Goal: Check status: Verify the current state of an ongoing process or item

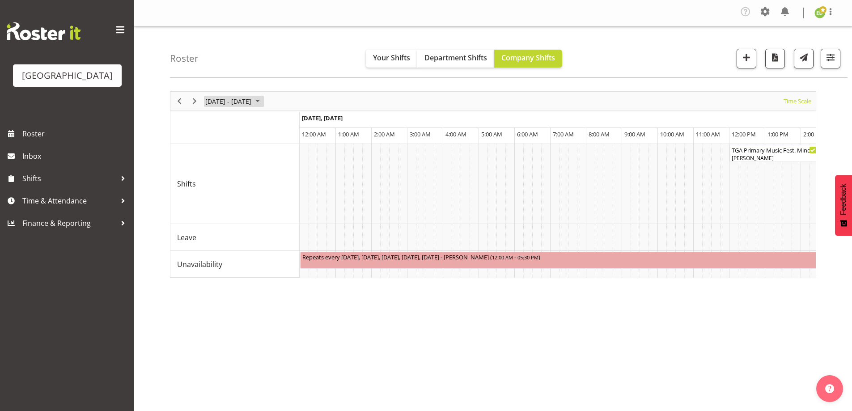
click at [263, 97] on span "August 25 - 31, 2025" at bounding box center [257, 101] width 11 height 11
click at [306, 122] on span "next month" at bounding box center [300, 123] width 16 height 16
click at [259, 169] on span "11" at bounding box center [257, 169] width 13 height 13
click at [824, 57] on button "button" at bounding box center [831, 59] width 20 height 20
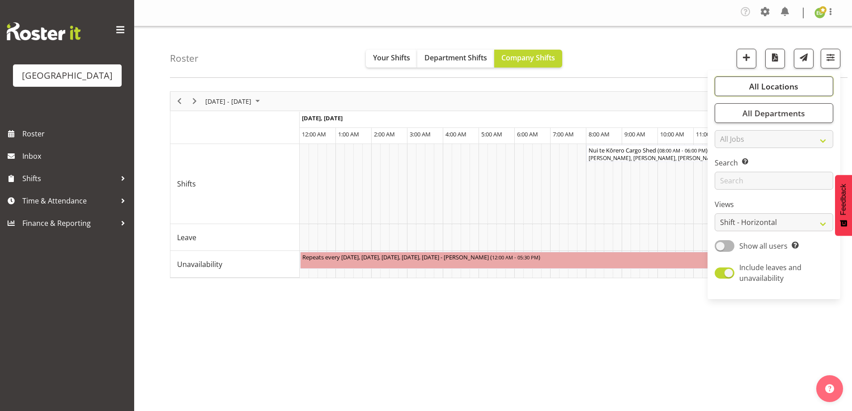
click at [779, 87] on span "All Locations" at bounding box center [773, 86] width 49 height 11
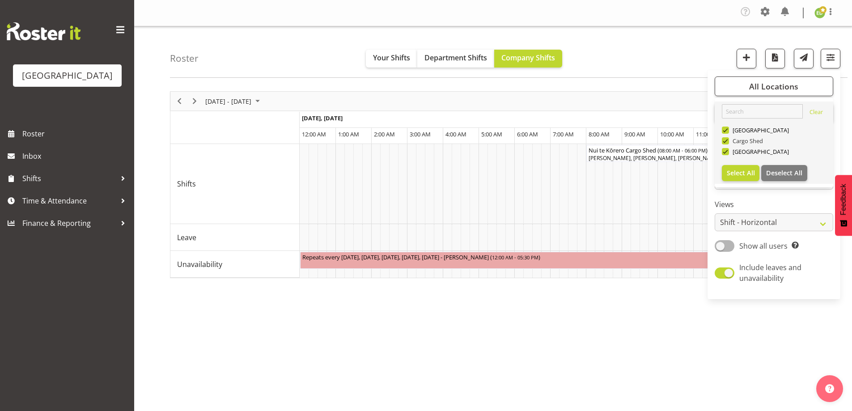
click at [726, 141] on span at bounding box center [725, 140] width 7 height 7
click at [726, 141] on input "Cargo Shed" at bounding box center [725, 141] width 6 height 6
checkbox input "false"
click at [725, 132] on span at bounding box center [725, 130] width 7 height 7
click at [725, 132] on input "[GEOGRAPHIC_DATA]" at bounding box center [725, 130] width 6 height 6
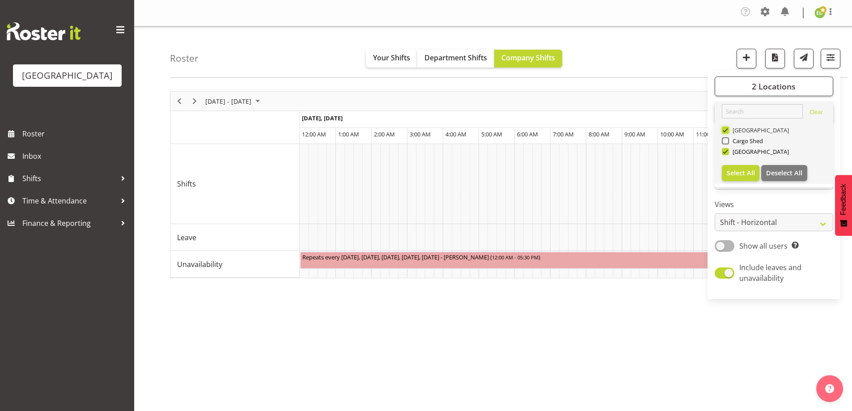
checkbox input "false"
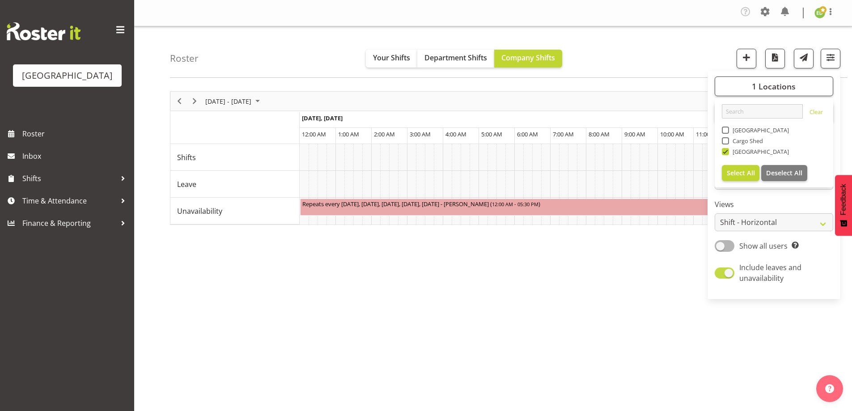
click at [721, 274] on span at bounding box center [725, 272] width 20 height 11
click at [721, 274] on input "Include leaves and unavailability" at bounding box center [718, 273] width 6 height 6
checkbox input "false"
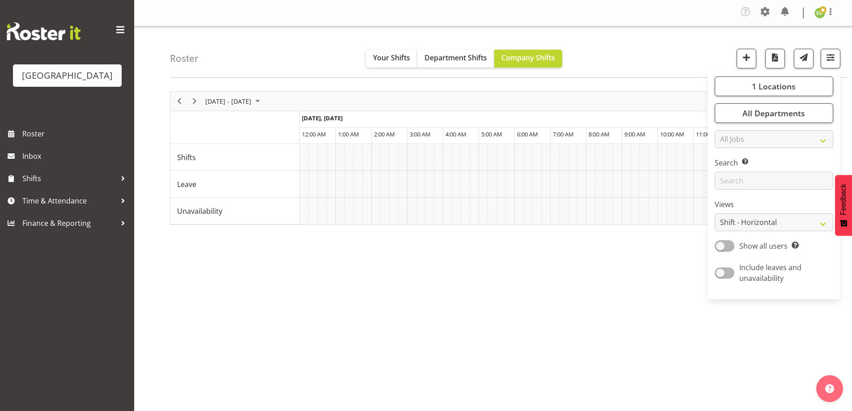
click at [648, 343] on div "[DATE] - [DATE] [DATE] Timeline Day Timeline Week Timeline Fortnight Timeline M…" at bounding box center [511, 264] width 682 height 358
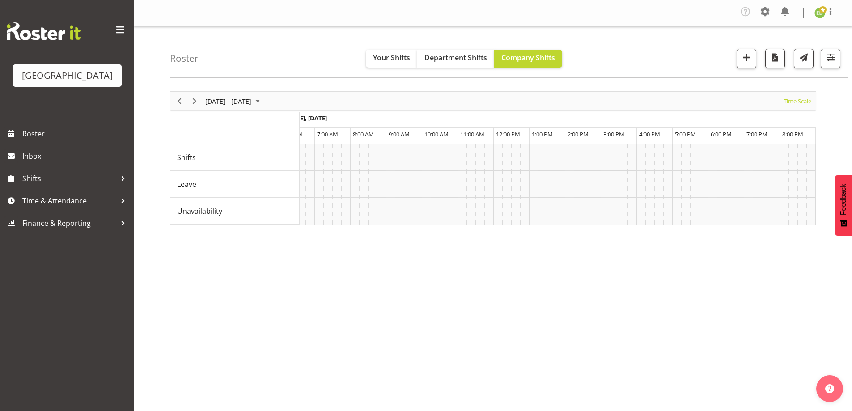
scroll to position [0, 2796]
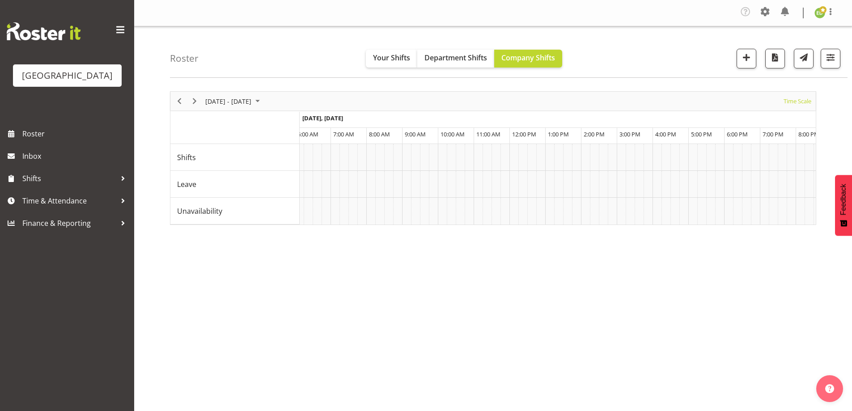
click at [453, 334] on div "[DATE] - [DATE] [DATE] Timeline Day Timeline Week Timeline Fortnight Timeline M…" at bounding box center [511, 264] width 682 height 358
